Goal: Find specific page/section

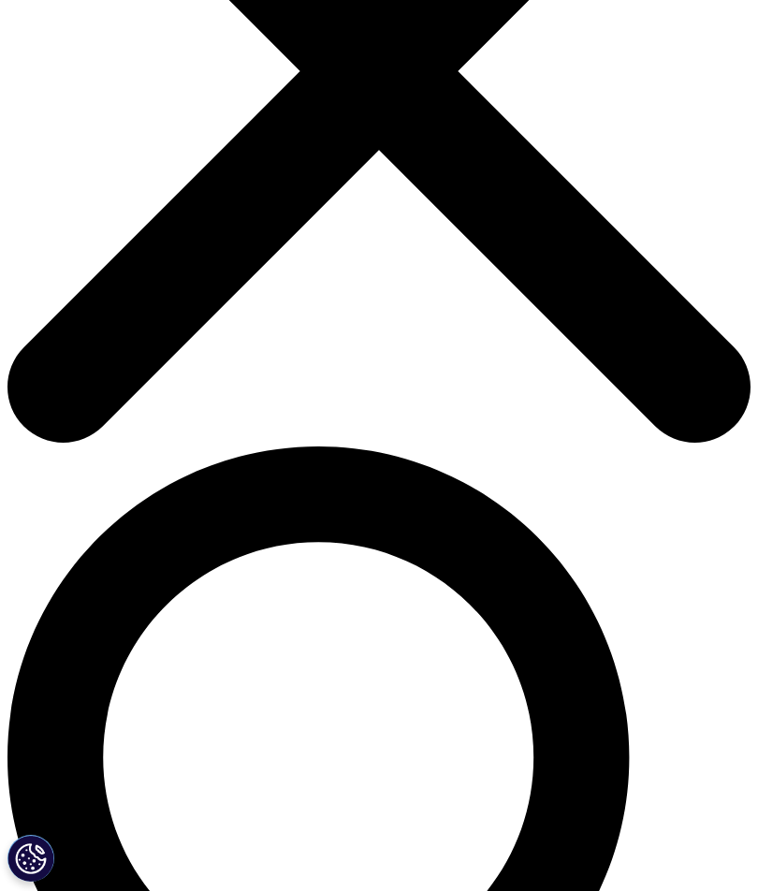
scroll to position [324, 0]
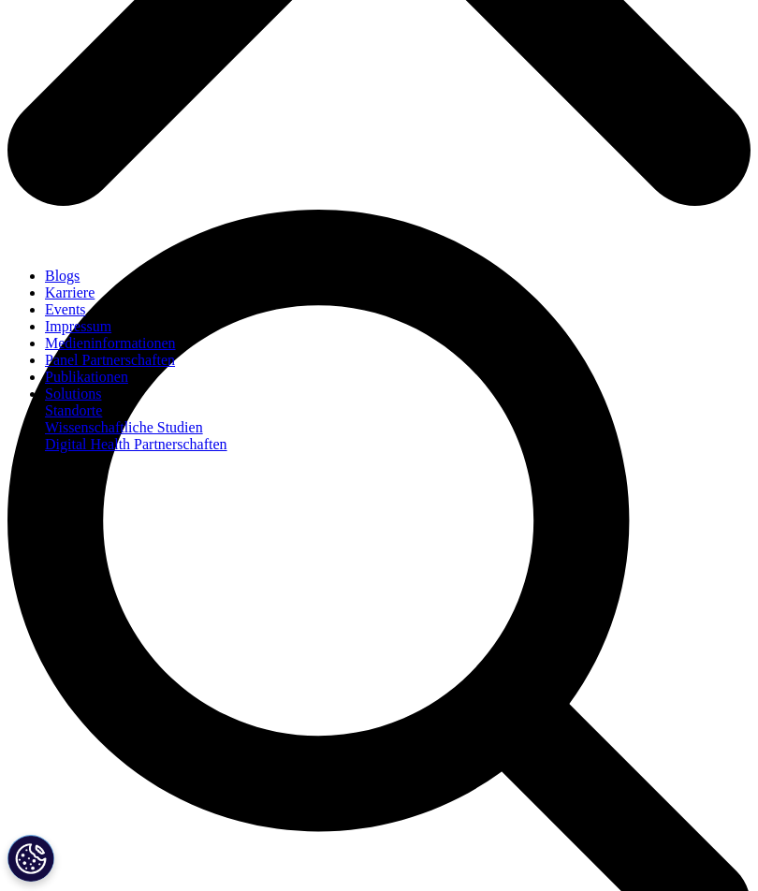
scroll to position [585, 0]
